Goal: Find specific page/section: Find specific page/section

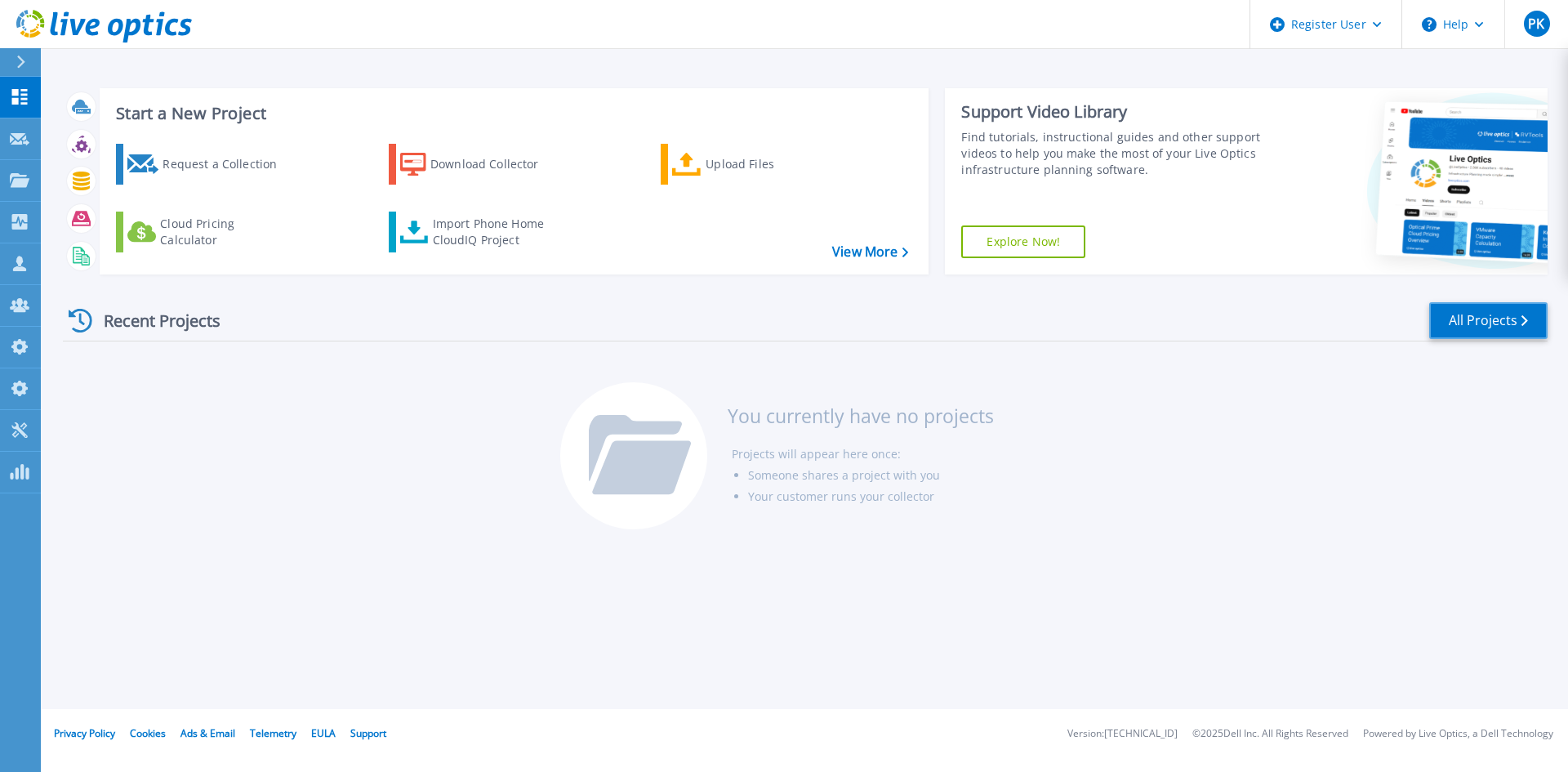
click at [1459, 331] on link "All Projects" at bounding box center [1488, 320] width 118 height 37
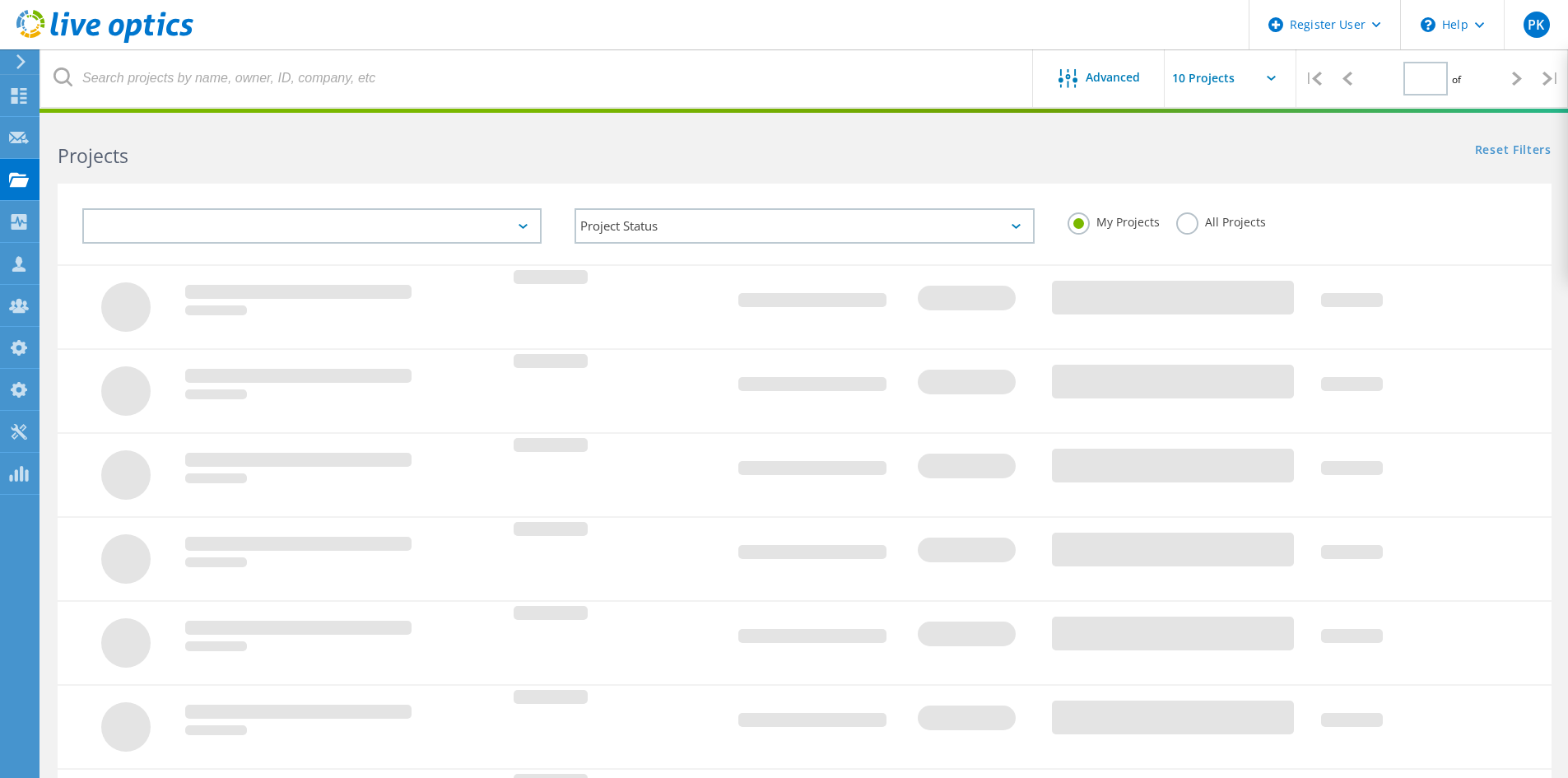
type input "1"
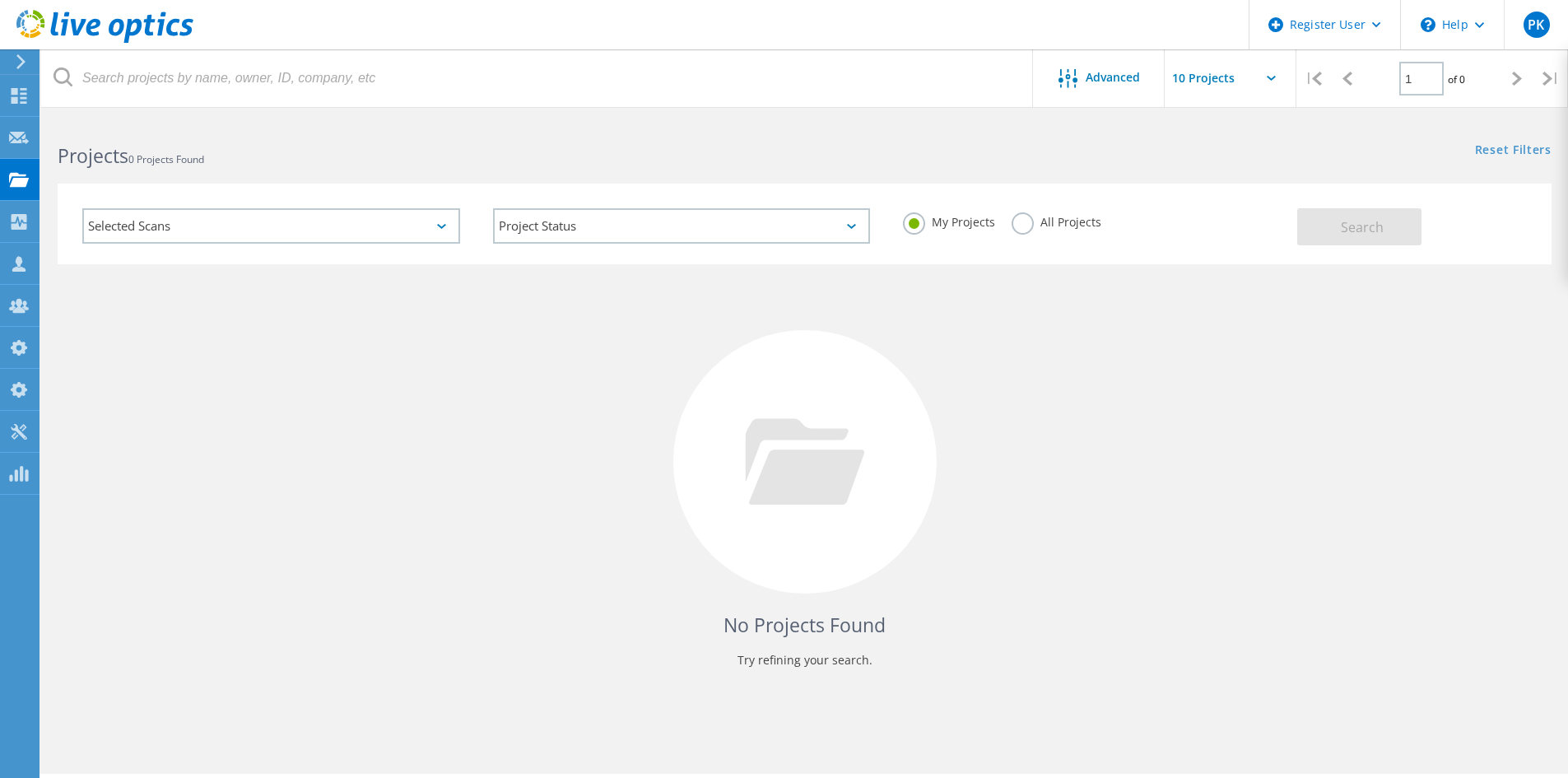
click at [1020, 225] on label "All Projects" at bounding box center [1056, 221] width 90 height 15
click at [0, 0] on input "All Projects" at bounding box center [0, 0] width 0 height 0
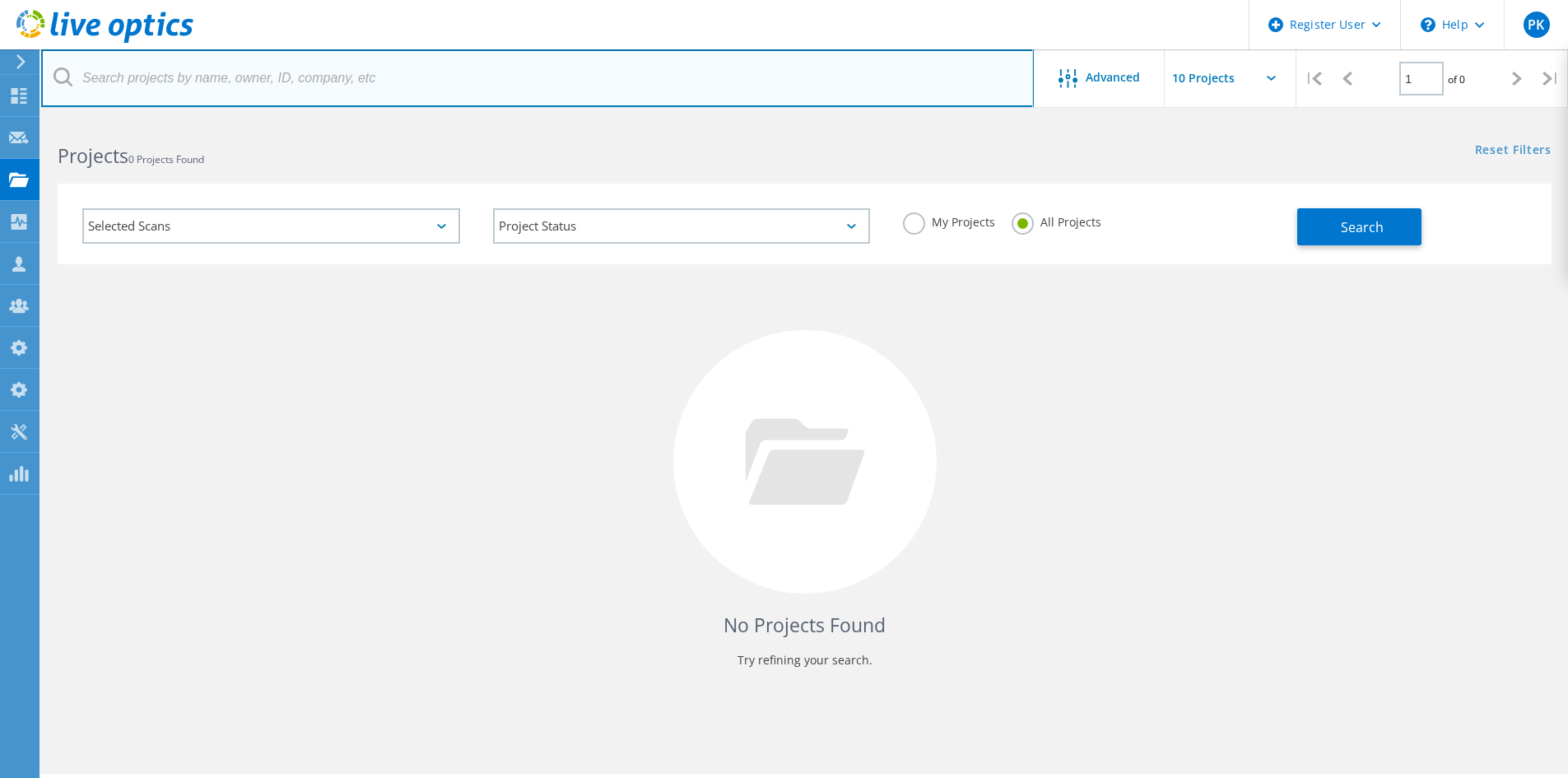
click at [227, 94] on input "text" at bounding box center [537, 78] width 993 height 57
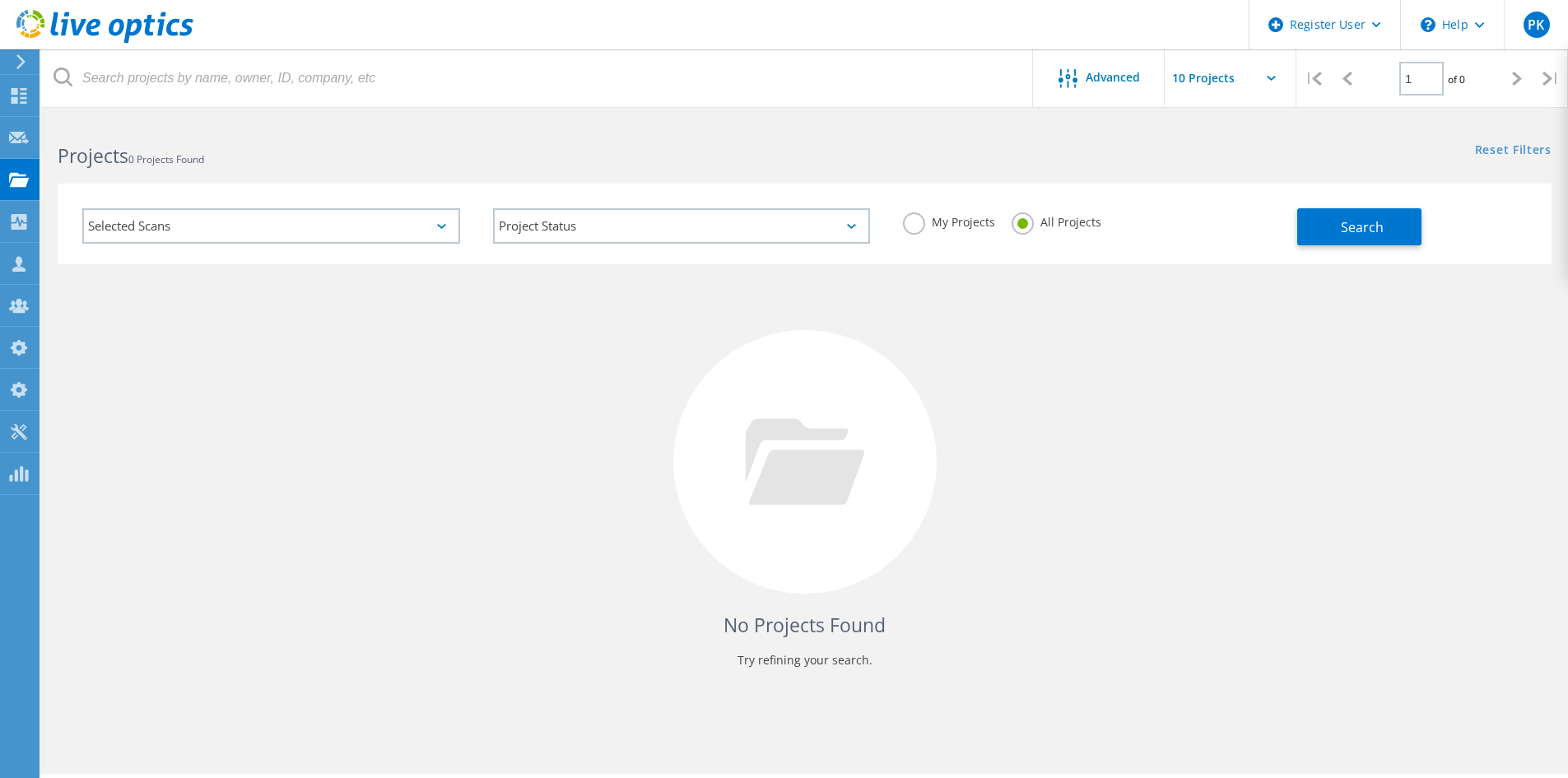
click at [434, 216] on div "Selected Scans" at bounding box center [271, 225] width 378 height 35
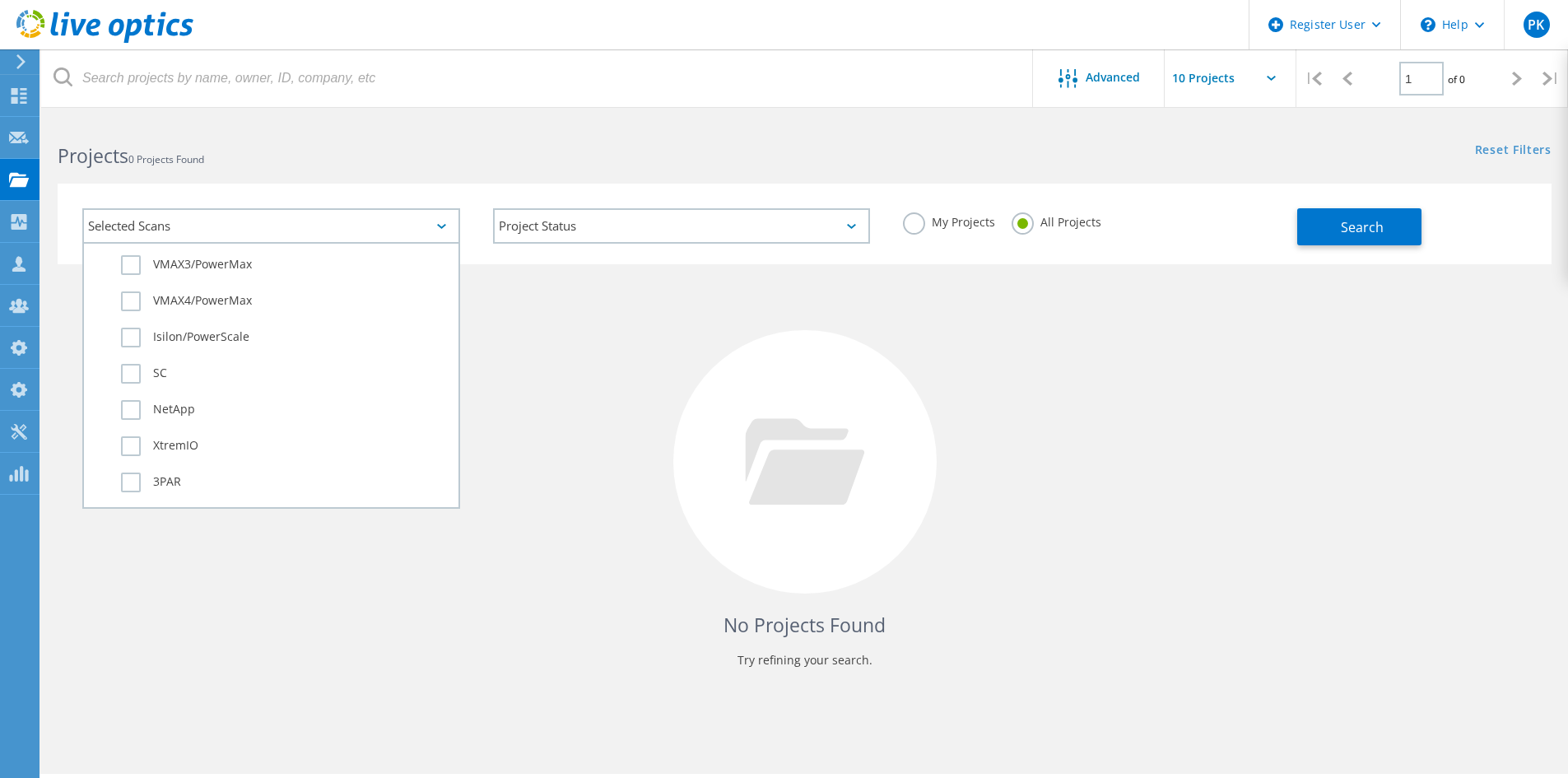
scroll to position [499, 0]
click at [229, 384] on label "Isilon/PowerScale" at bounding box center [285, 378] width 329 height 20
click at [0, 0] on input "Isilon/PowerScale" at bounding box center [0, 0] width 0 height 0
click at [1325, 233] on button "Search" at bounding box center [1360, 226] width 124 height 37
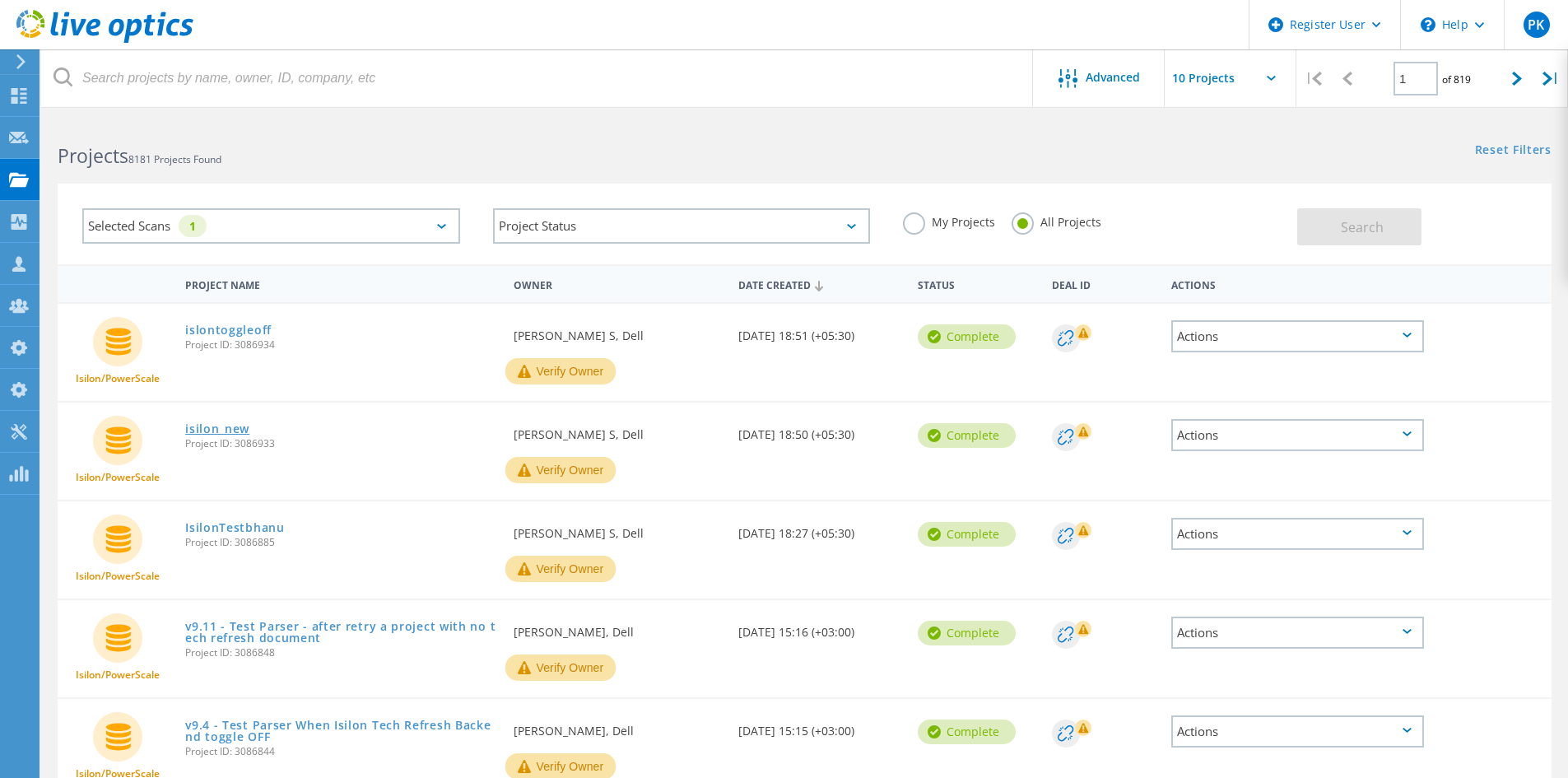
click at [216, 433] on link "isilon_new" at bounding box center [217, 429] width 64 height 11
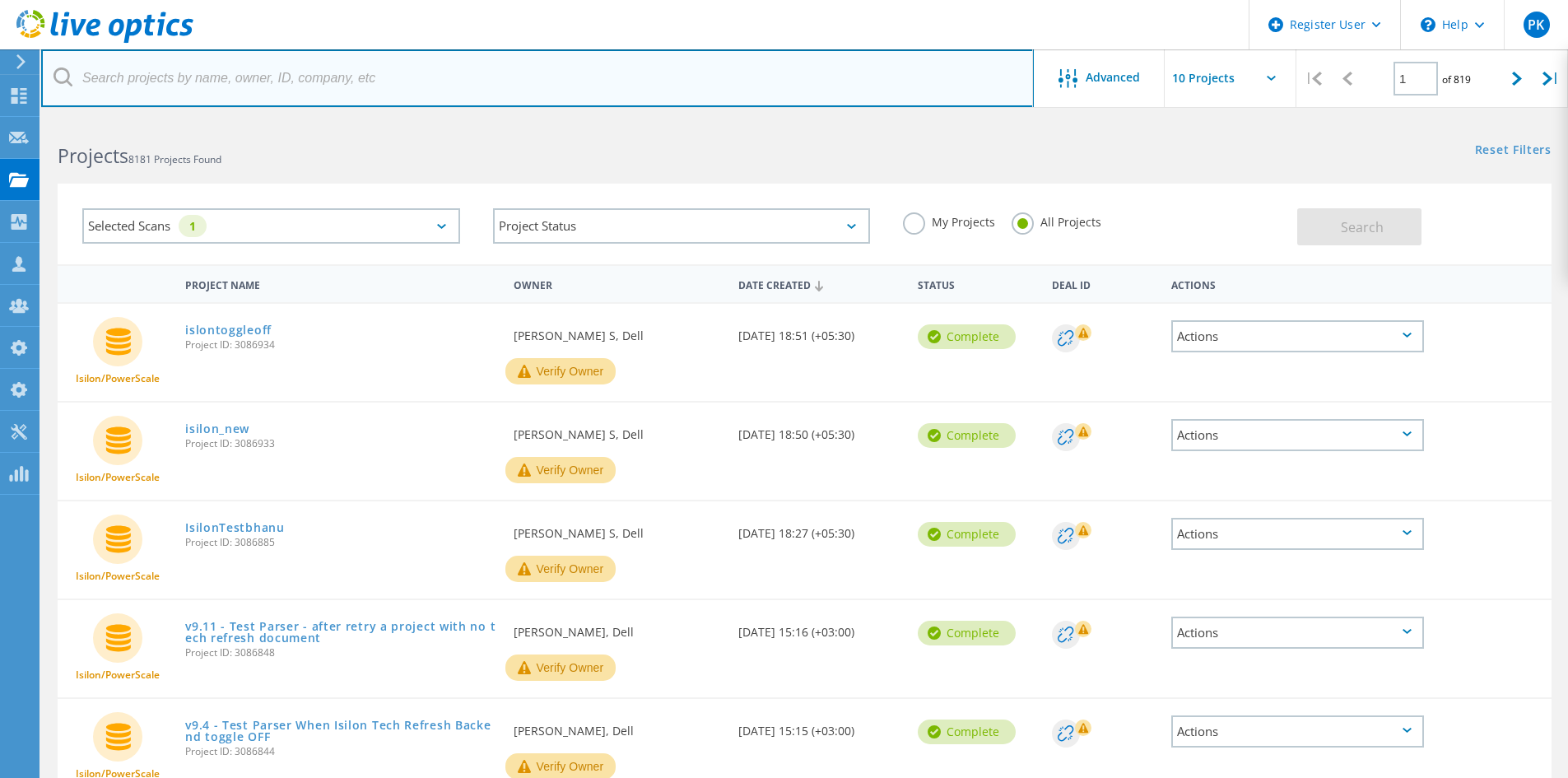
click at [288, 76] on input "text" at bounding box center [537, 78] width 993 height 57
paste input "3086885"
type input "3086885"
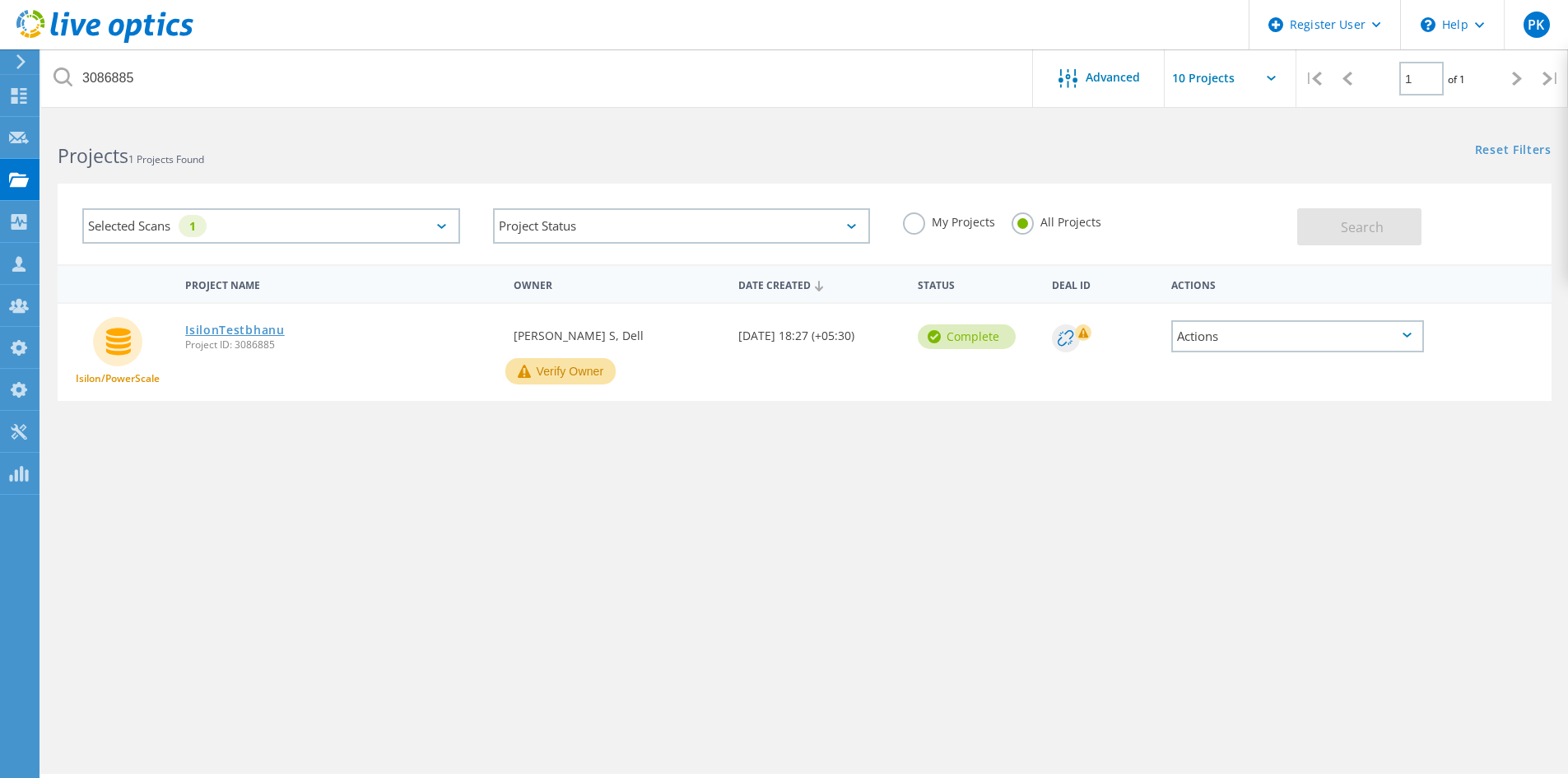
click at [231, 325] on link "IsilonTestbhanu" at bounding box center [235, 330] width 99 height 11
click at [253, 344] on span "Project ID: 3086885" at bounding box center [341, 345] width 312 height 10
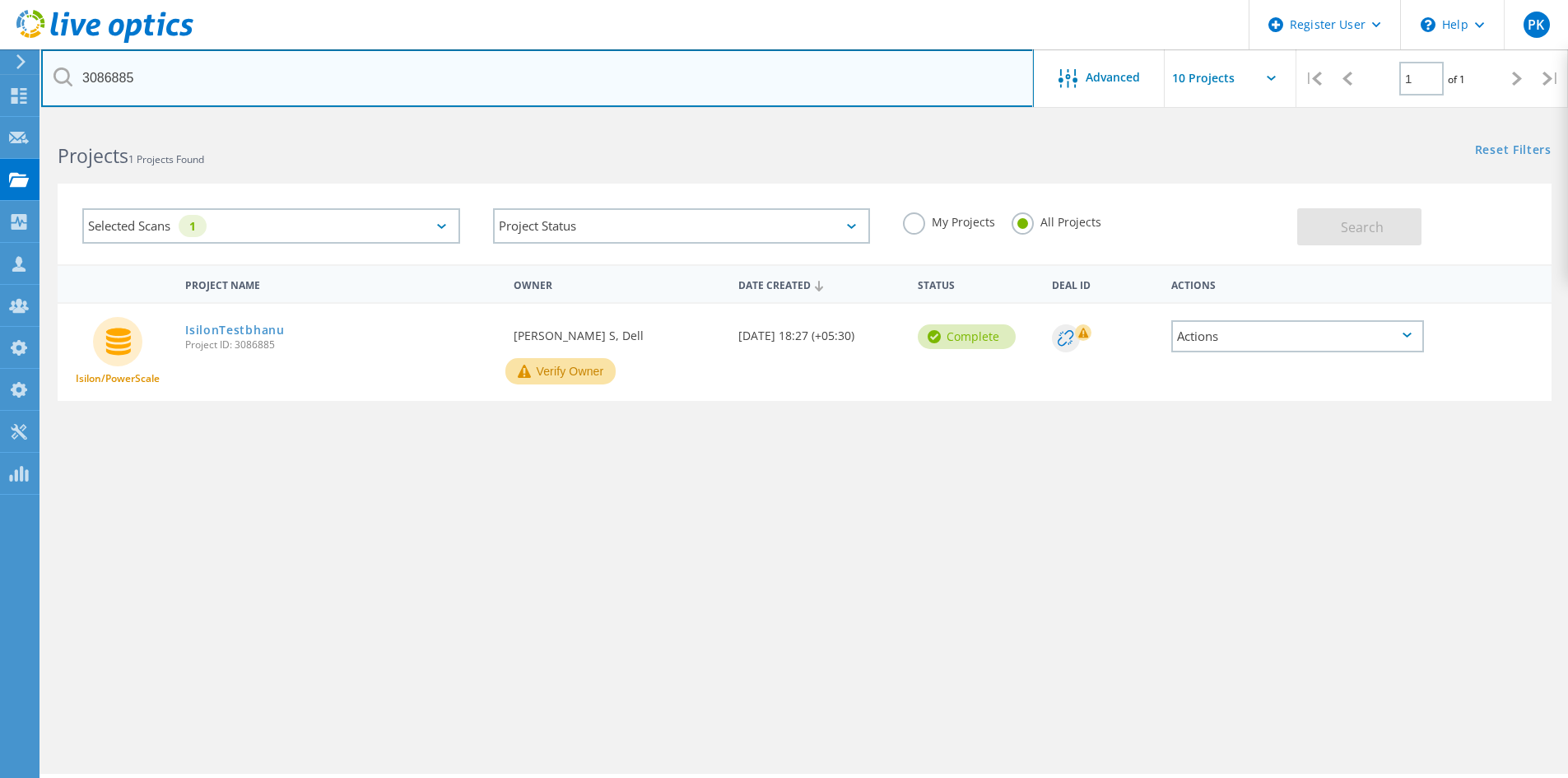
click at [201, 88] on input "3086885" at bounding box center [537, 78] width 993 height 57
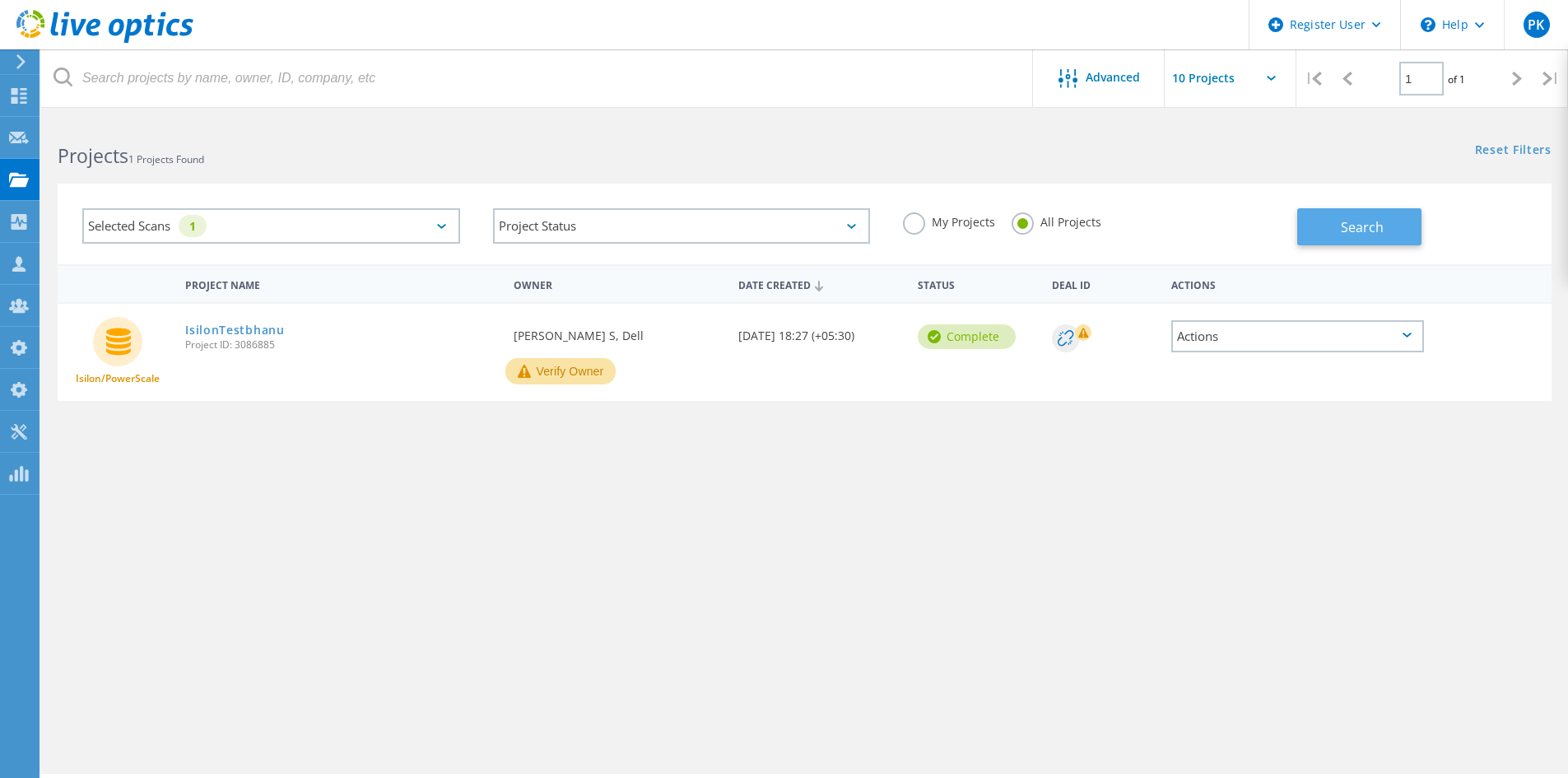
drag, startPoint x: 1390, startPoint y: 235, endPoint x: 1370, endPoint y: 245, distance: 22.4
click at [1390, 235] on button "Search" at bounding box center [1360, 226] width 124 height 37
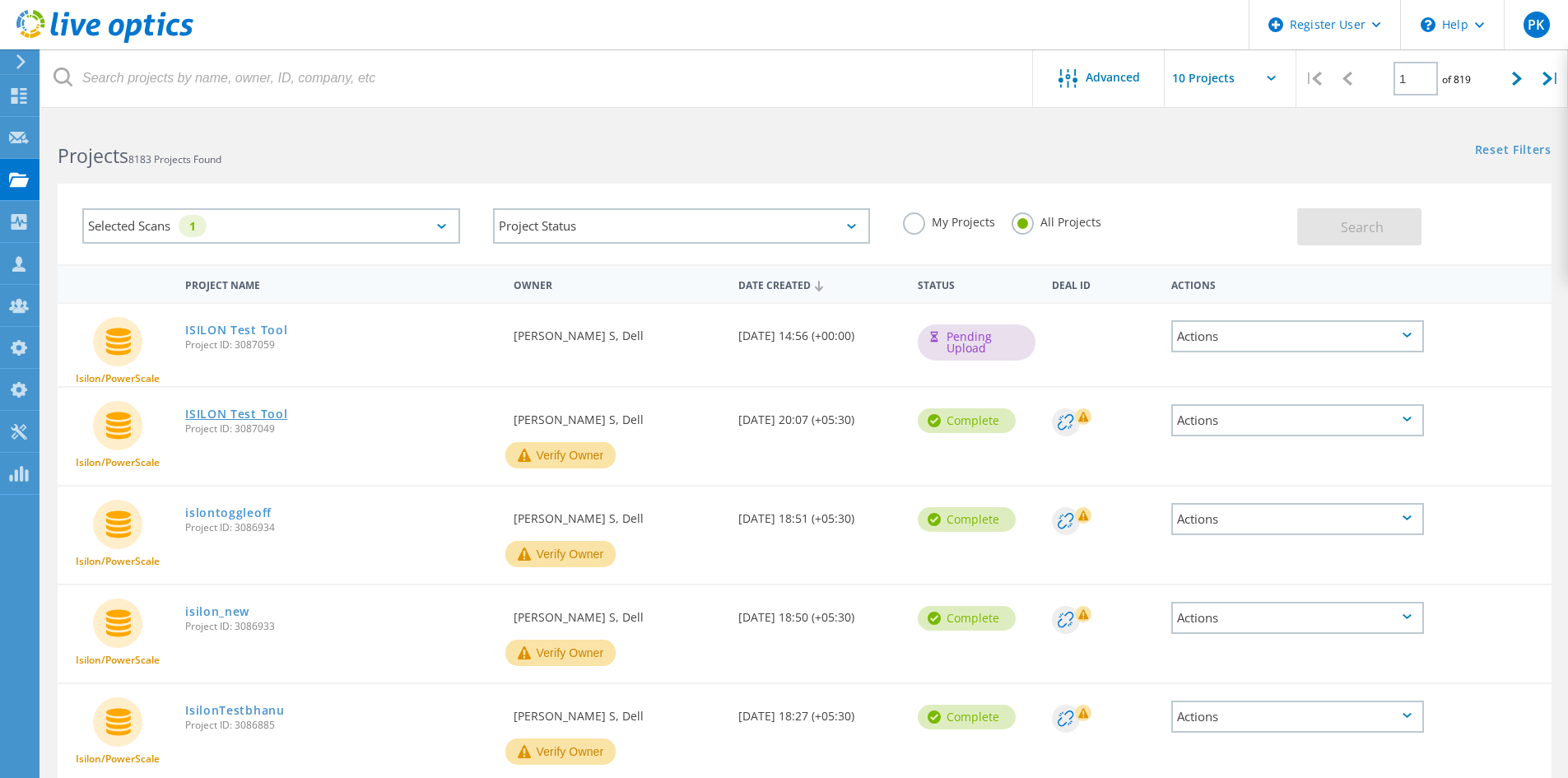
click at [251, 415] on link "ISILON Test Tool" at bounding box center [236, 414] width 102 height 11
click at [273, 325] on link "ISILON Test Tool" at bounding box center [236, 330] width 102 height 11
